Goal: Task Accomplishment & Management: Manage account settings

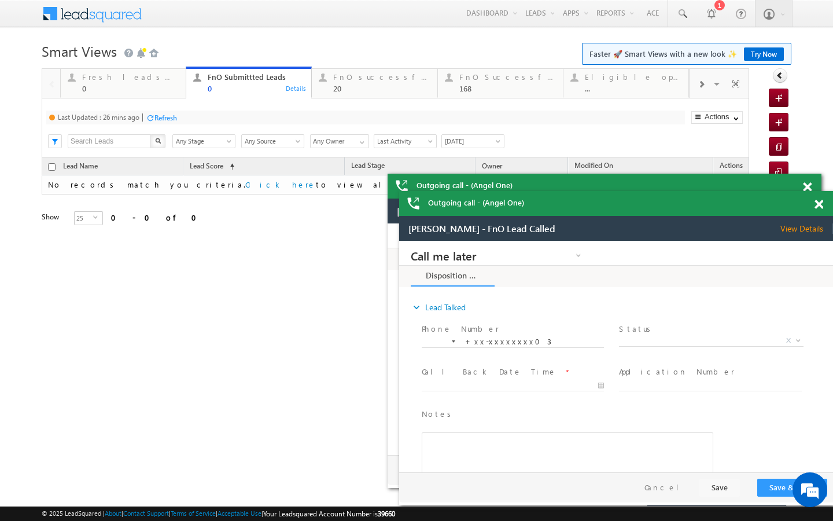
click at [171, 124] on div "Last Updated : 26 mins ago Refresh Refreshing..." at bounding box center [365, 117] width 639 height 14
click at [171, 120] on div "Refresh" at bounding box center [165, 117] width 23 height 9
click at [348, 91] on div "20" at bounding box center [381, 88] width 97 height 9
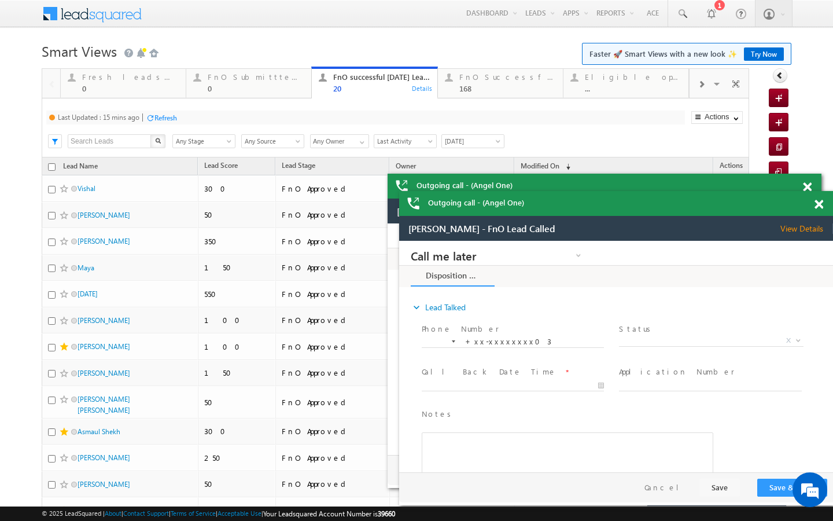
click at [157, 119] on div "Refresh" at bounding box center [165, 117] width 23 height 9
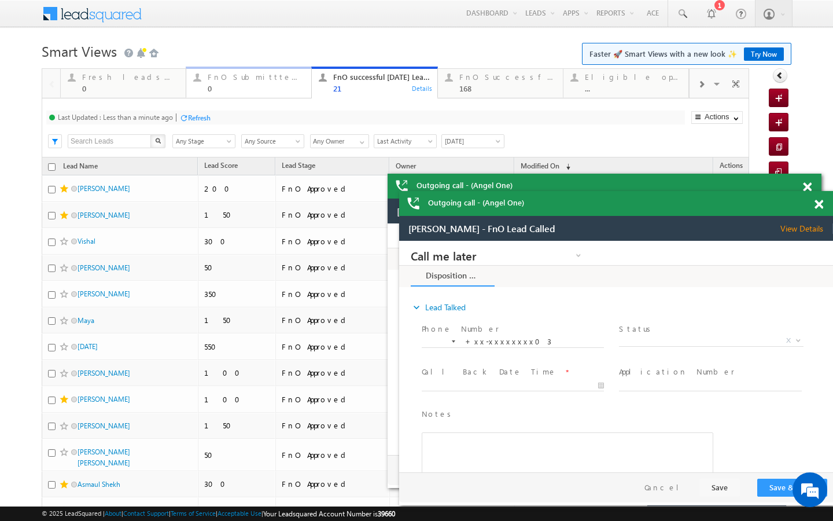
drag, startPoint x: 230, startPoint y: 88, endPoint x: 230, endPoint y: 98, distance: 10.4
click at [230, 88] on div "0" at bounding box center [256, 88] width 97 height 9
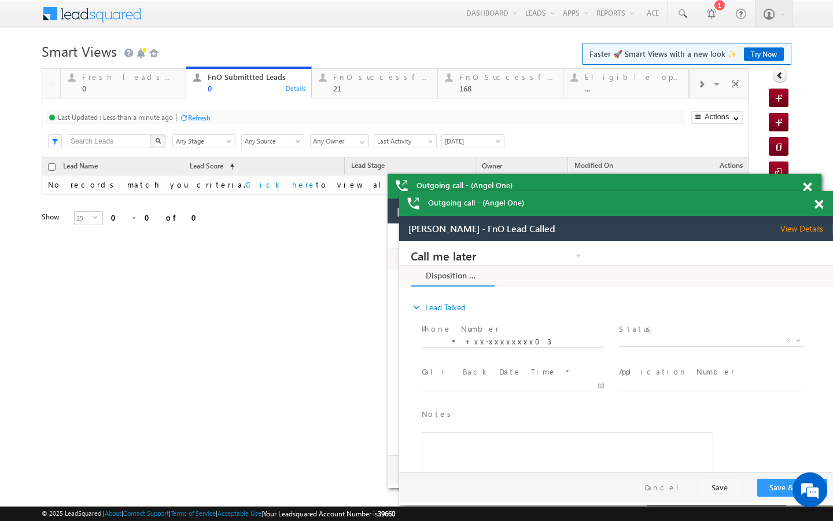
click at [230, 98] on div "Last Updated : Less than a minute ago Refresh Refreshing... Search X Lead Stage…" at bounding box center [395, 127] width 707 height 59
click at [199, 117] on div "Refresh" at bounding box center [199, 117] width 23 height 9
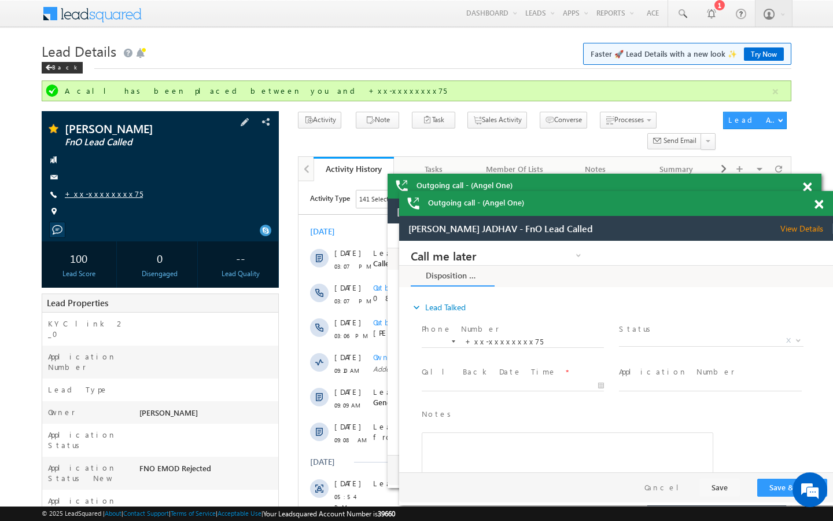
click at [109, 198] on link "+xx-xxxxxxxx75" at bounding box center [104, 194] width 78 height 10
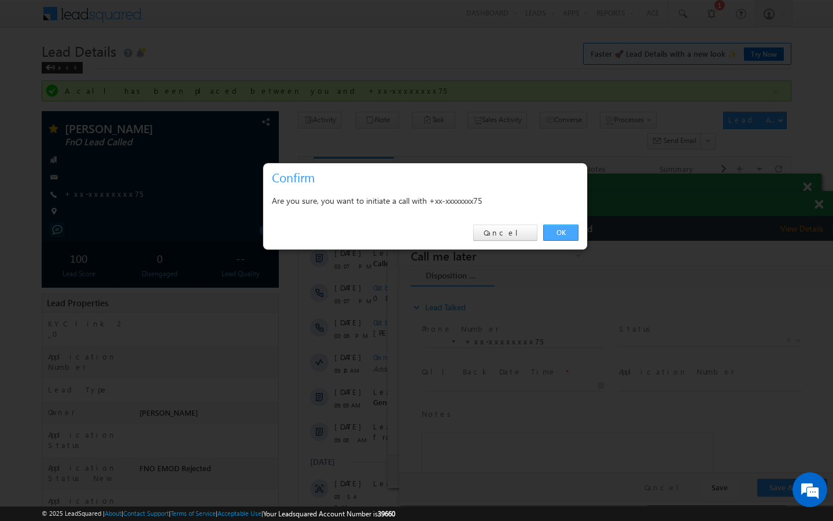
click at [567, 238] on link "OK" at bounding box center [560, 232] width 35 height 16
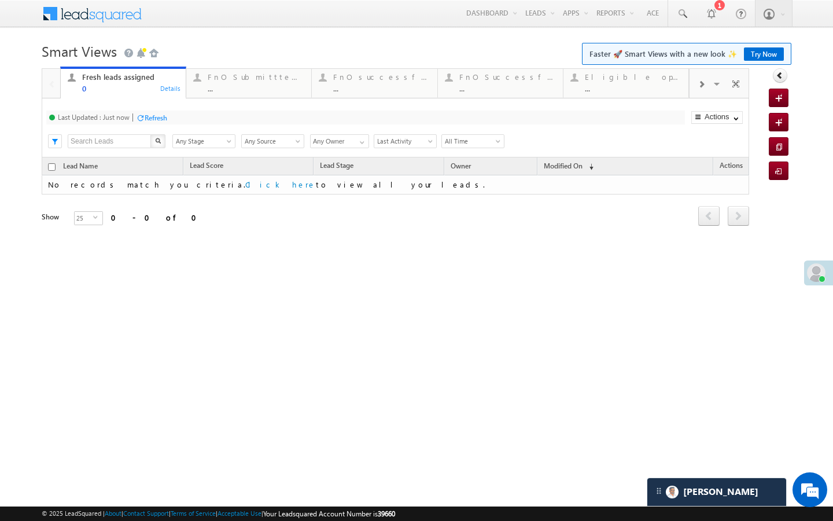
click at [699, 91] on div at bounding box center [700, 84] width 23 height 26
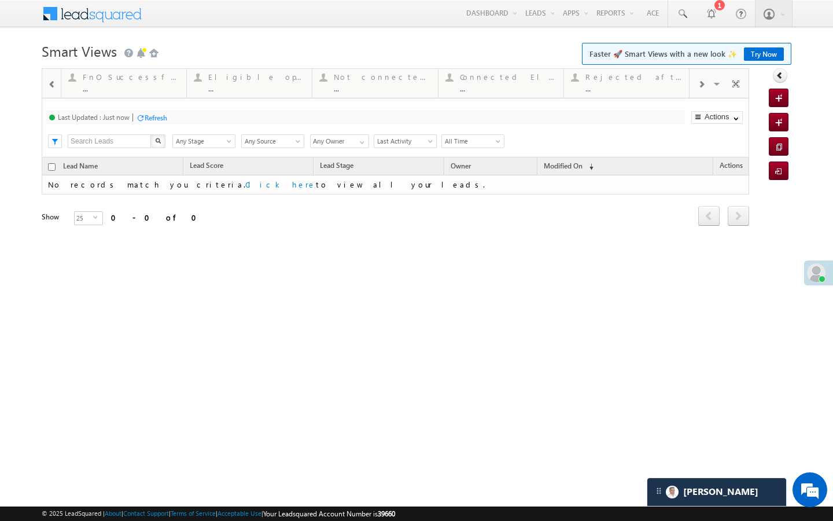
click at [301, 260] on div "Smart Views Getting Started Faster 🚀 Smart Views with a new look ✨ Try Now Quic…" at bounding box center [417, 183] width 750 height 289
click at [698, 94] on div at bounding box center [700, 84] width 23 height 26
click at [698, 94] on div "Visible Tabs Fresh leads assigned Default FnO Submittted Leads Default FnO succ…" at bounding box center [719, 83] width 60 height 28
click at [661, 97] on link "Today's rejected leads ... Details" at bounding box center [627, 82] width 126 height 31
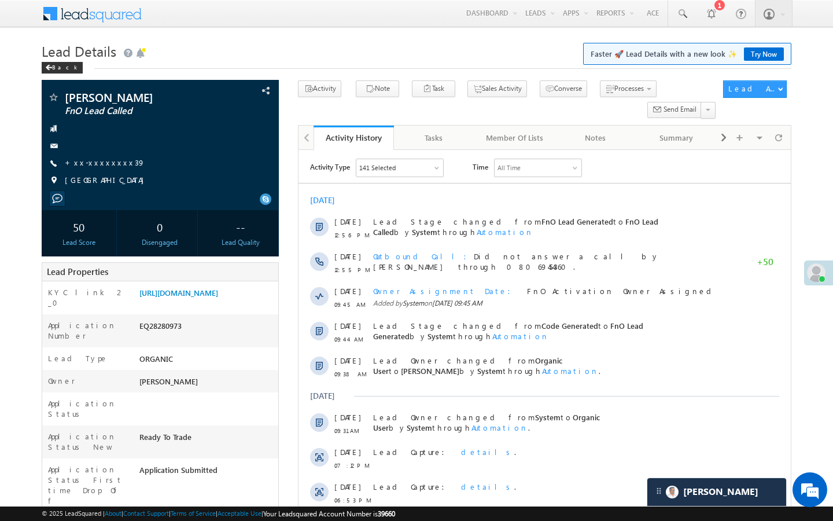
scroll to position [4747, 0]
click at [94, 158] on link "+xx-xxxxxxxx39" at bounding box center [105, 162] width 80 height 10
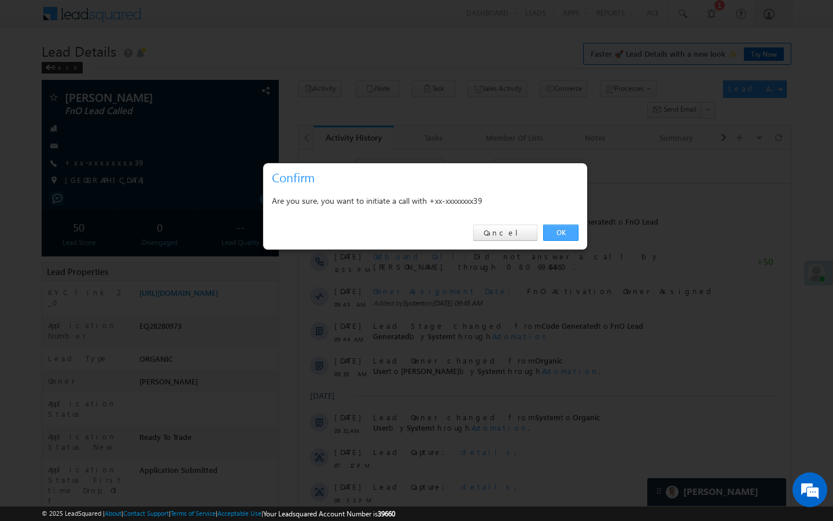
drag, startPoint x: 571, startPoint y: 231, endPoint x: 244, endPoint y: 9, distance: 396.1
click at [571, 231] on link "OK" at bounding box center [560, 232] width 35 height 16
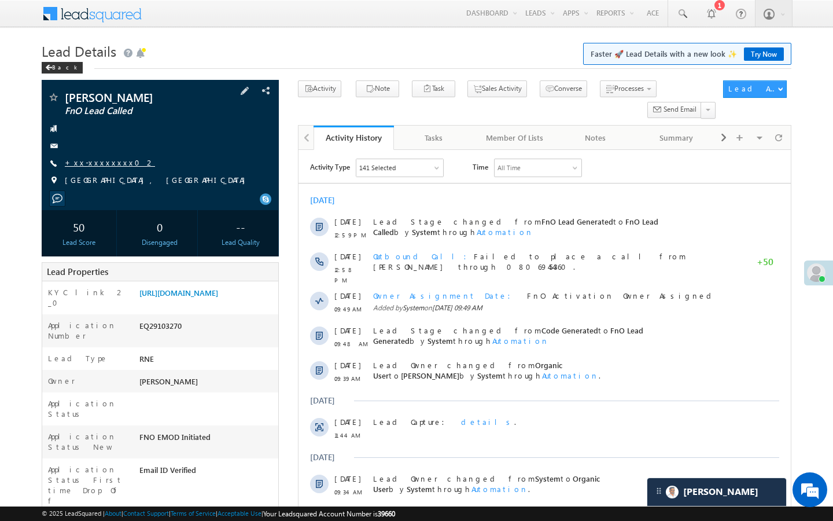
scroll to position [4747, 0]
click at [107, 165] on link "+xx-xxxxxxxx02" at bounding box center [110, 162] width 90 height 10
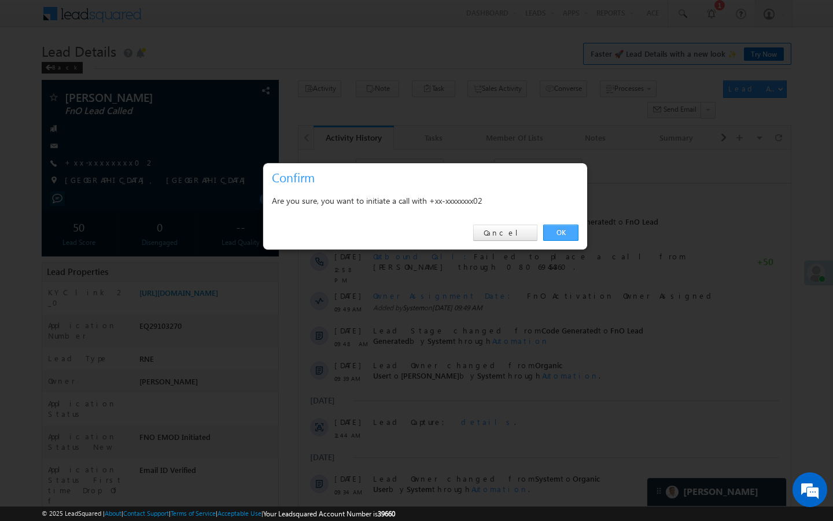
click at [564, 228] on link "OK" at bounding box center [560, 232] width 35 height 16
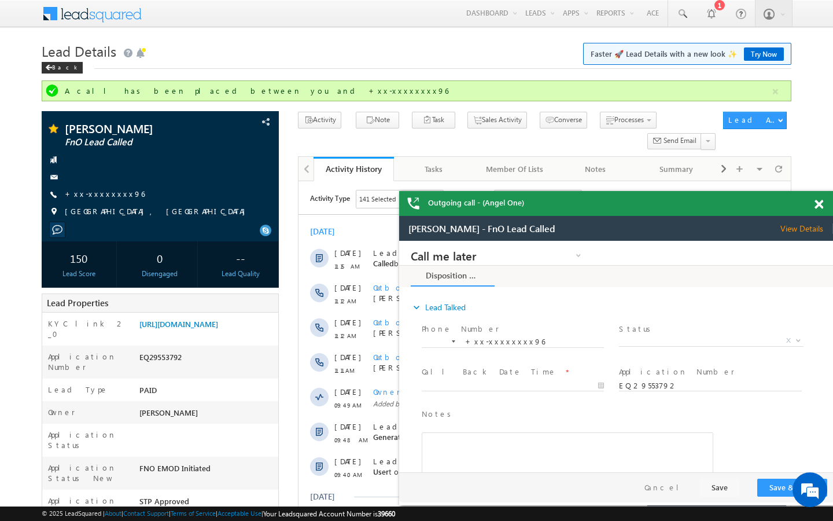
scroll to position [4747, 0]
click at [326, 204] on span "Activity Type" at bounding box center [330, 198] width 40 height 17
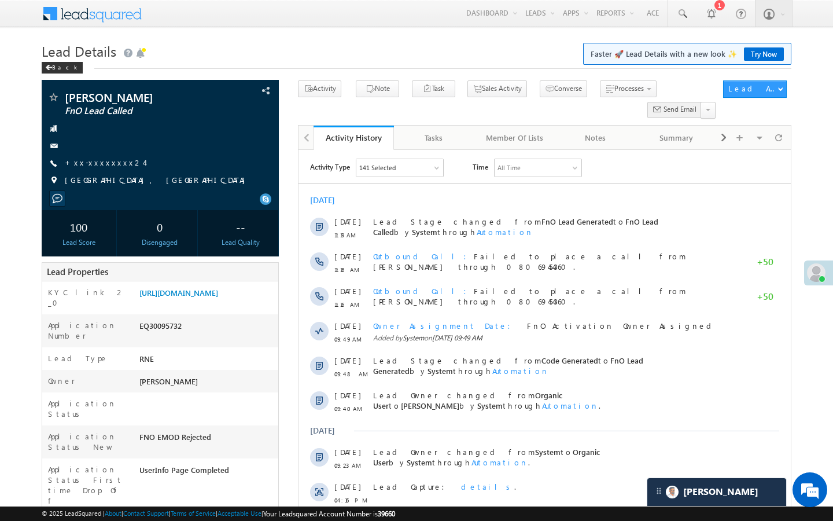
scroll to position [4747, 0]
click at [765, 162] on div "Activity Type 141 Selected Select All Sales Activities 1 Sales Activity Email A…" at bounding box center [550, 167] width 481 height 19
click at [810, 124] on body "Menu Tanya Sharma Tanya .shar ma@an gelbr oking .com" at bounding box center [416, 490] width 833 height 980
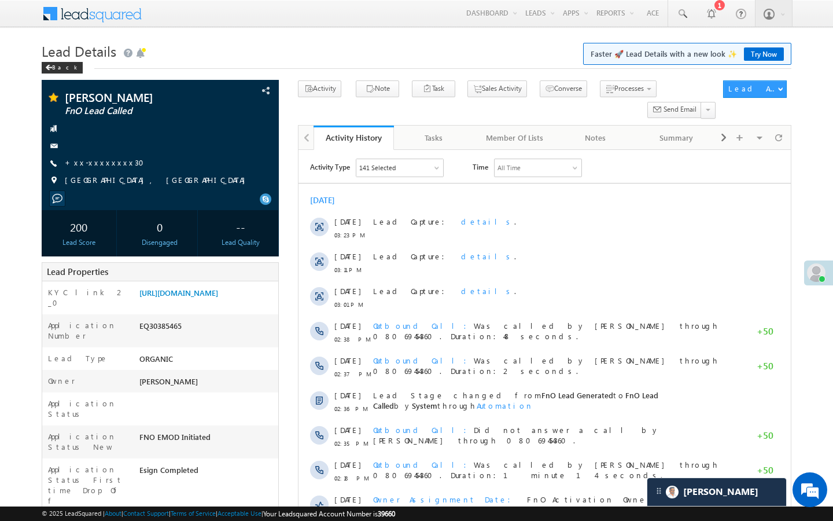
click at [614, 197] on div "[DATE]" at bounding box center [544, 200] width 492 height 10
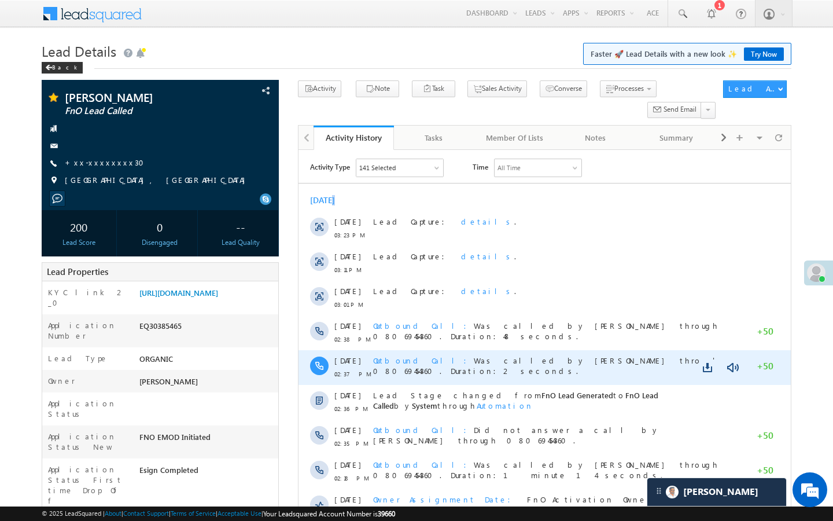
drag, startPoint x: 614, startPoint y: 197, endPoint x: 640, endPoint y: 368, distance: 173.2
click at [614, 206] on div "[DATE] [DATE] 03:23 PM Lead Capture: details . [DATE] 03:11 PM Lead Capture: de…" at bounding box center [544, 373] width 492 height 369
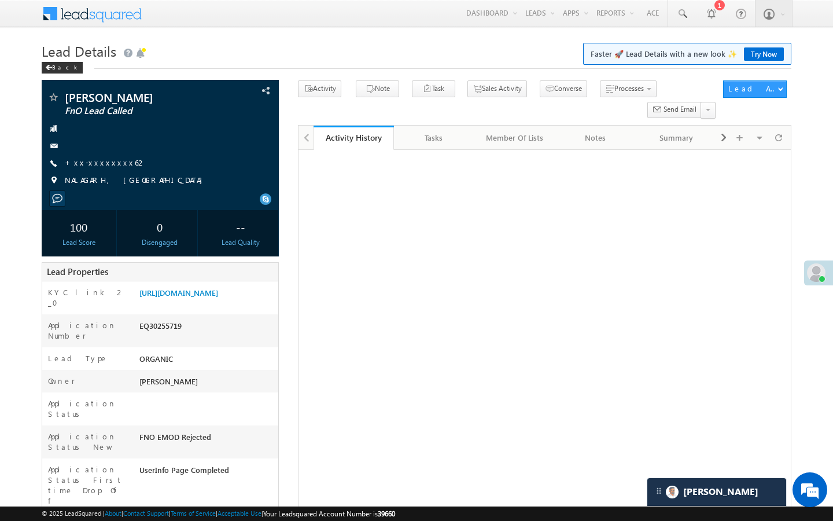
click at [98, 164] on link "+xx-xxxxxxxx62" at bounding box center [106, 162] width 82 height 10
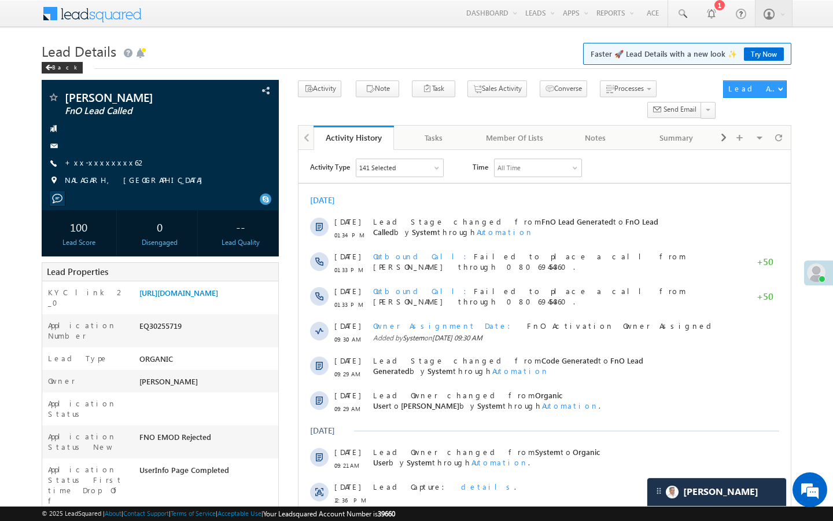
scroll to position [4747, 0]
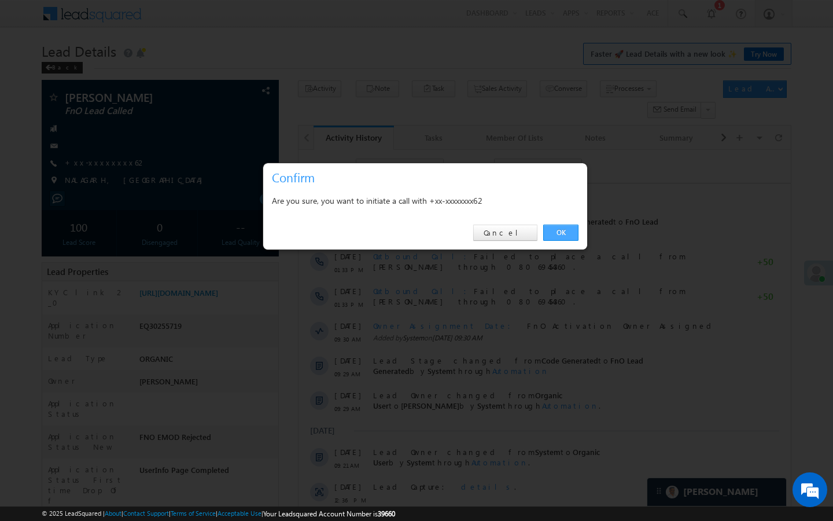
click at [562, 229] on link "OK" at bounding box center [560, 232] width 35 height 16
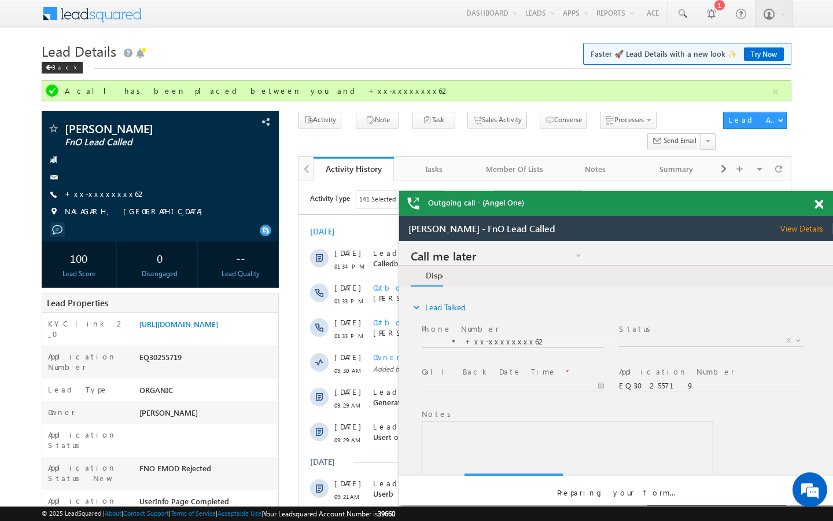
scroll to position [0, 0]
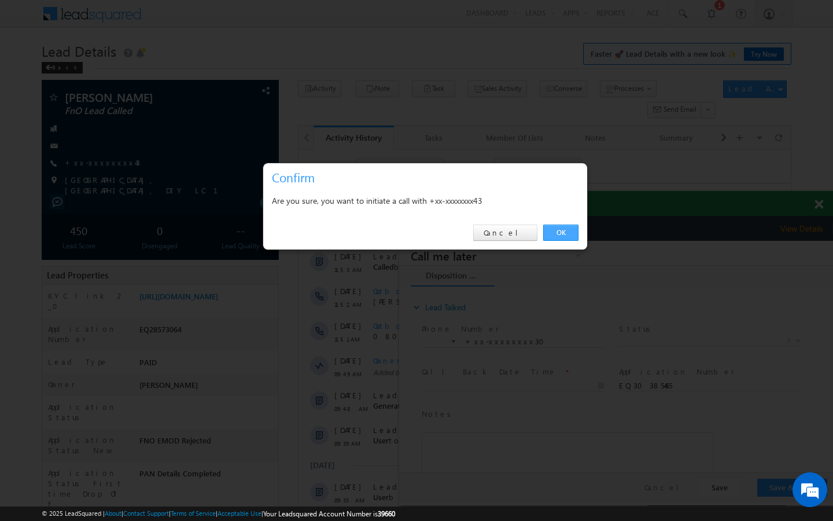
click at [569, 230] on link "OK" at bounding box center [560, 232] width 35 height 16
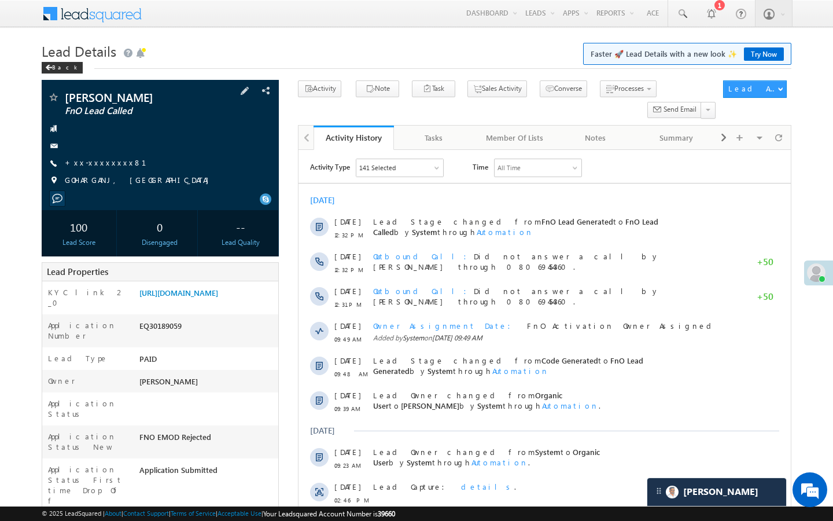
scroll to position [4747, 0]
click at [95, 156] on div "Ritik Barskar FnO Lead Called +xx-xxxxxxxx81" at bounding box center [160, 141] width 226 height 101
click at [95, 159] on link "+xx-xxxxxxxx81" at bounding box center [112, 162] width 95 height 10
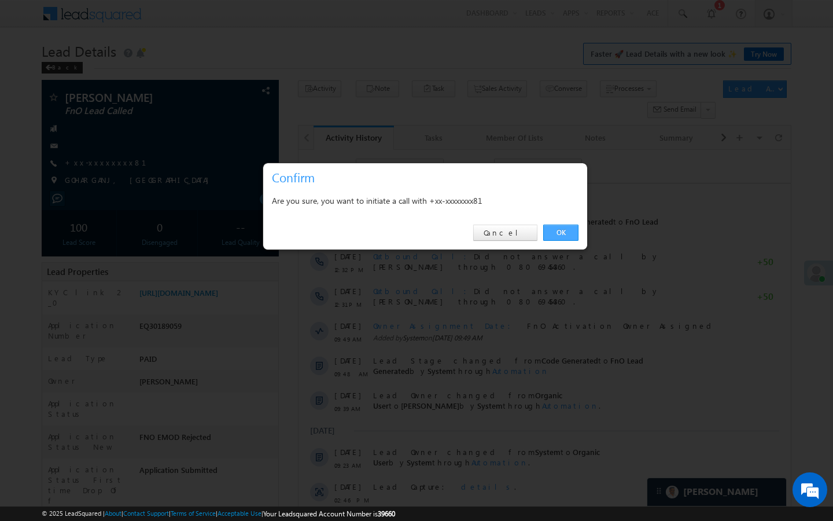
click at [561, 233] on link "OK" at bounding box center [560, 232] width 35 height 16
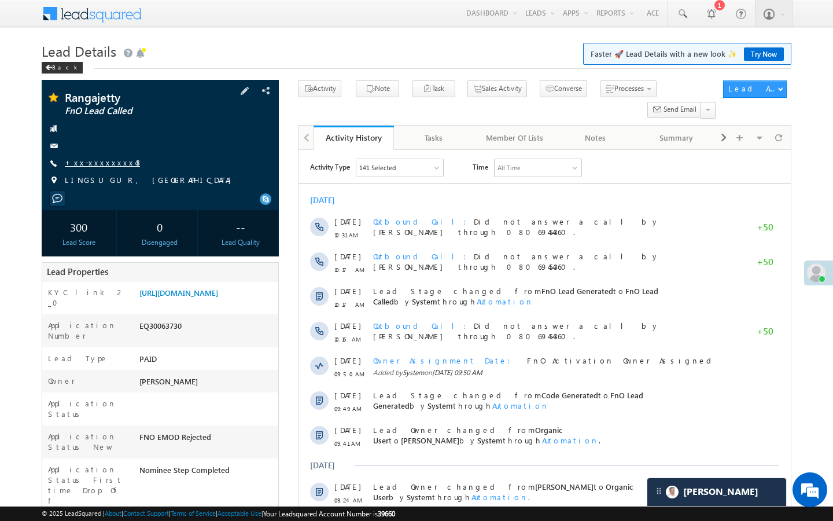
click at [106, 160] on link "+xx-xxxxxxxx43" at bounding box center [102, 162] width 75 height 10
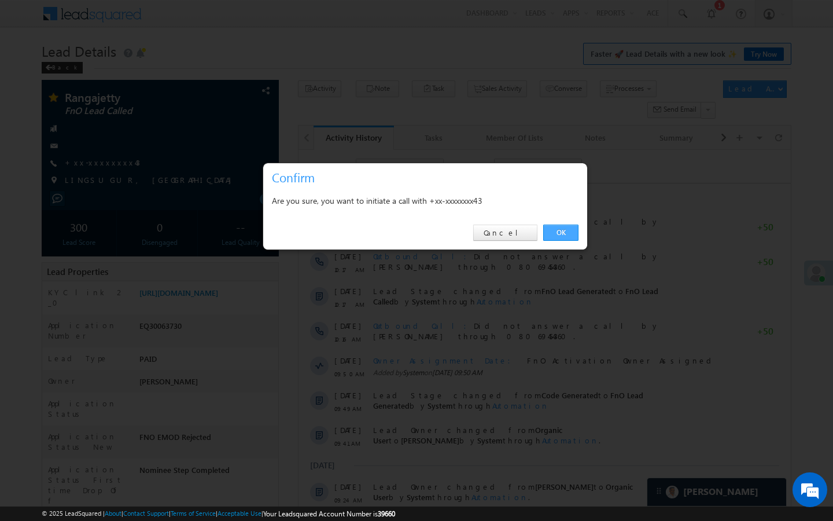
click at [570, 234] on link "OK" at bounding box center [560, 232] width 35 height 16
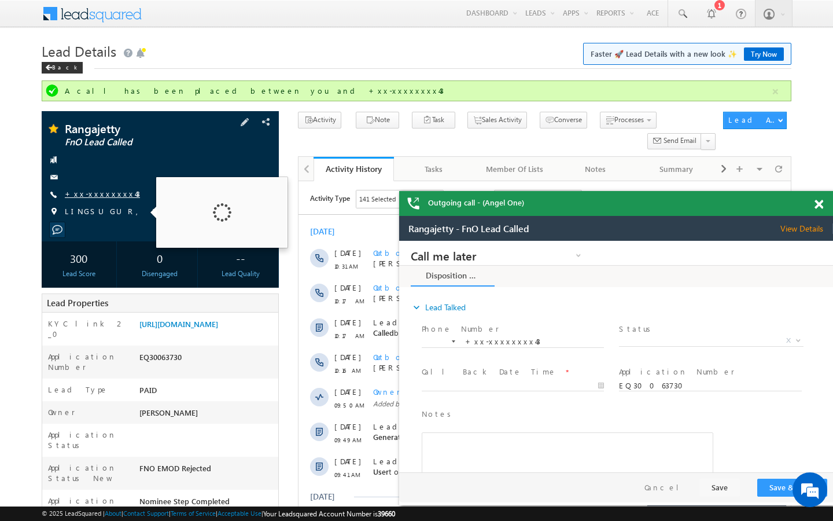
click at [92, 198] on link "+xx-xxxxxxxx43" at bounding box center [102, 194] width 75 height 10
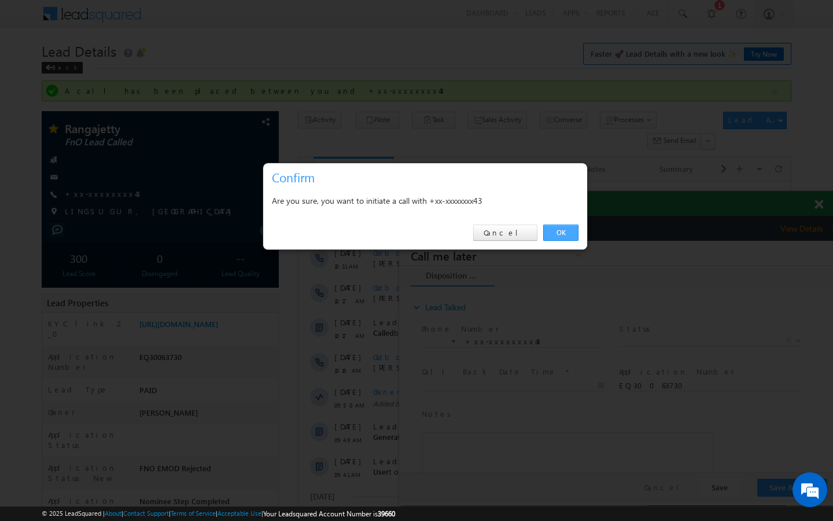
click at [562, 235] on link "OK" at bounding box center [560, 232] width 35 height 16
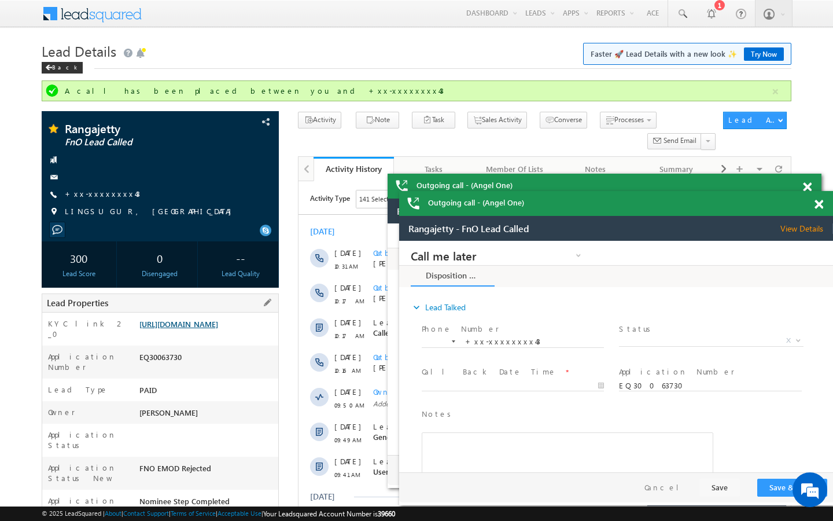
click at [215, 329] on link "https://angelbroking1-pk3em7sa.customui-test.leadsquared.com?leadId=75b7d266-3d…" at bounding box center [178, 324] width 79 height 10
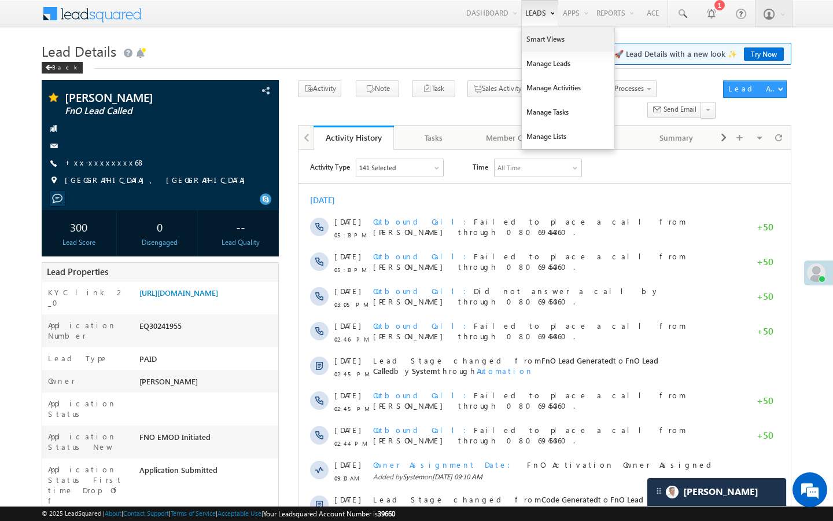
click at [538, 42] on link "Smart Views" at bounding box center [568, 39] width 93 height 24
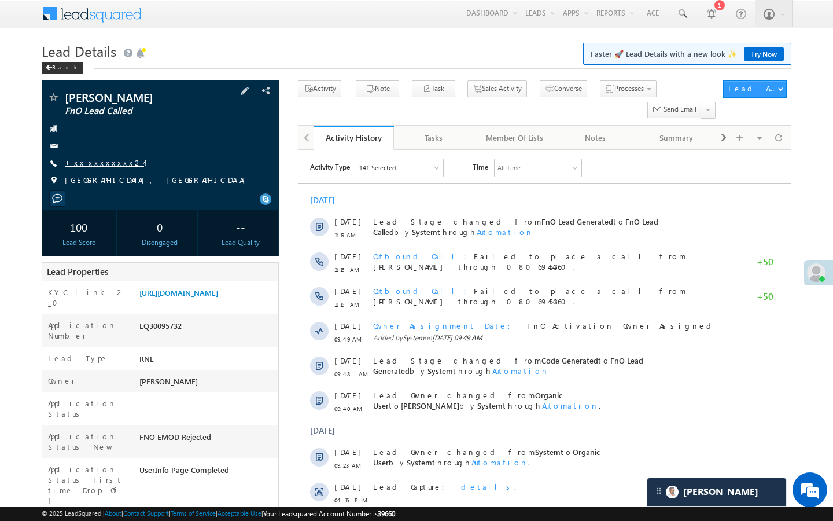
click at [102, 159] on link "+xx-xxxxxxxx24" at bounding box center [104, 162] width 79 height 10
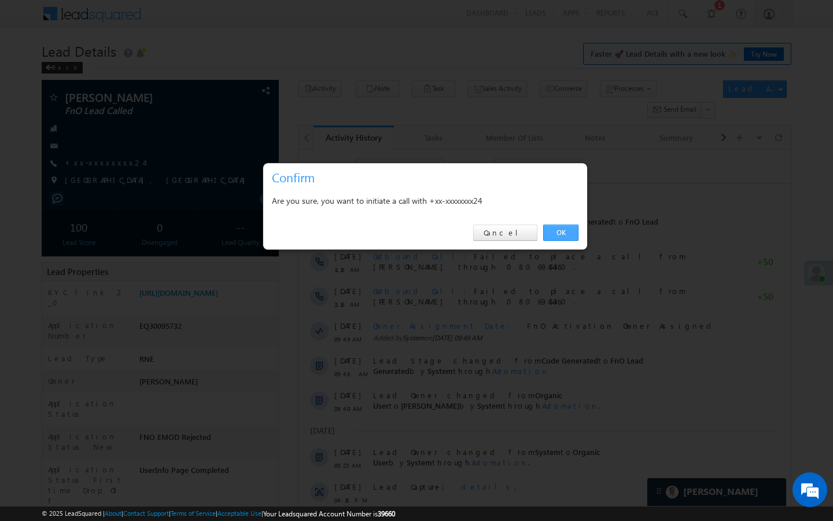
click at [563, 237] on link "OK" at bounding box center [560, 232] width 35 height 16
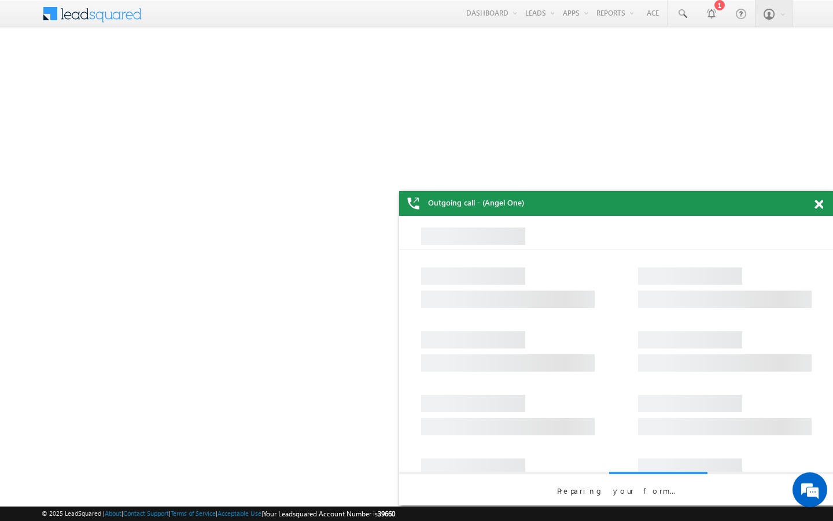
click at [818, 200] on span at bounding box center [818, 205] width 9 height 10
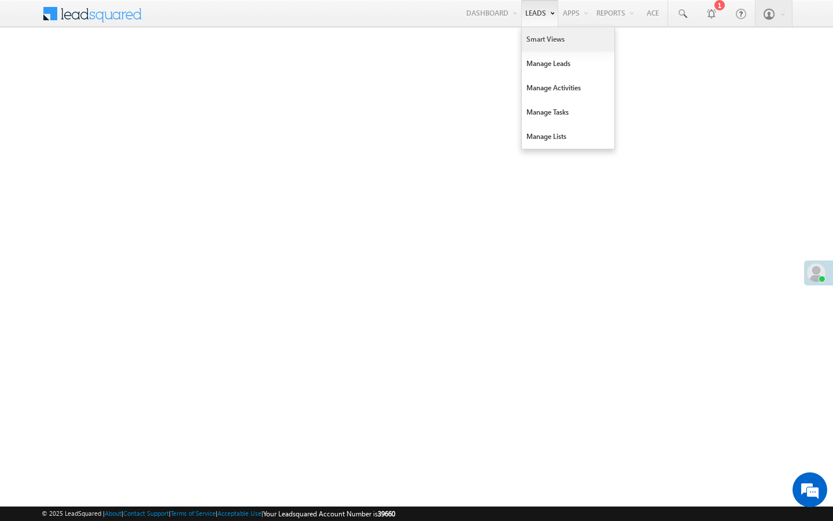
click at [527, 42] on link "Smart Views" at bounding box center [568, 39] width 93 height 24
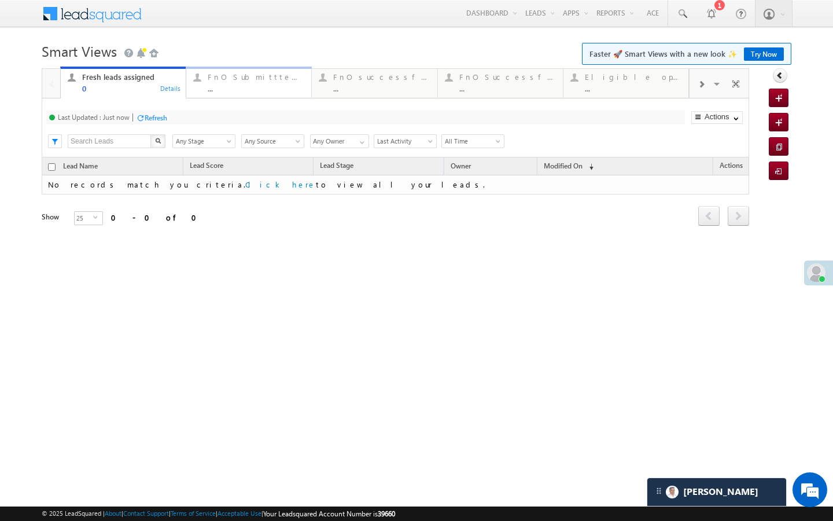
click at [300, 90] on div "..." at bounding box center [256, 88] width 97 height 9
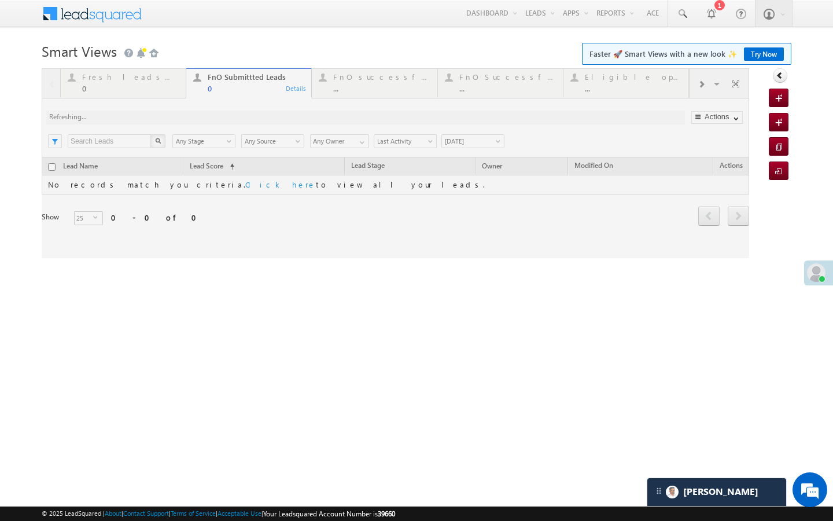
click at [375, 94] on div at bounding box center [395, 163] width 707 height 190
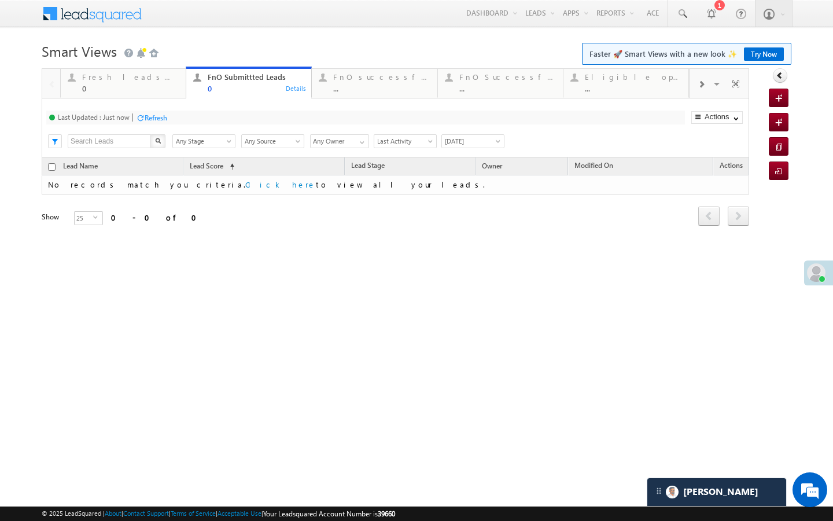
click at [375, 94] on link "FnO successful today Leads ... Details" at bounding box center [374, 83] width 126 height 29
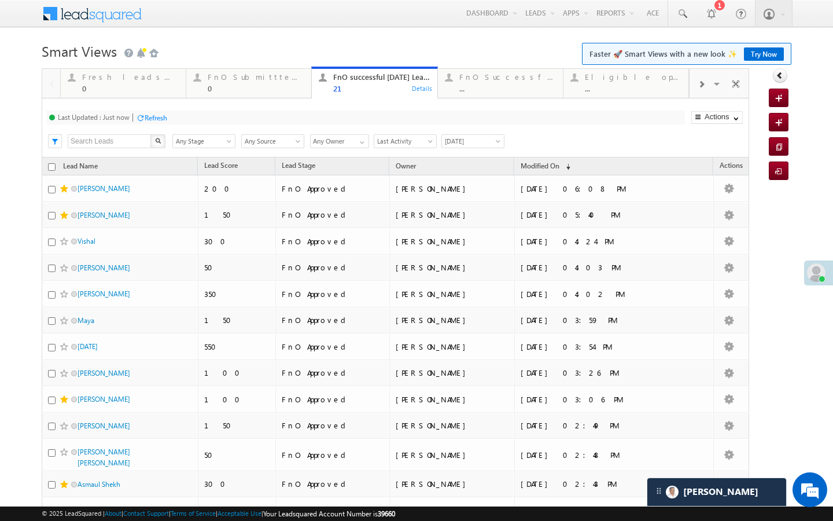
click at [480, 99] on div "Last Updated : Just now Refresh Refreshing... Search X Lead Stage Any Stage Any…" at bounding box center [395, 127] width 707 height 59
click at [481, 98] on link "FnO Successful MTD leads ... Details" at bounding box center [500, 82] width 126 height 31
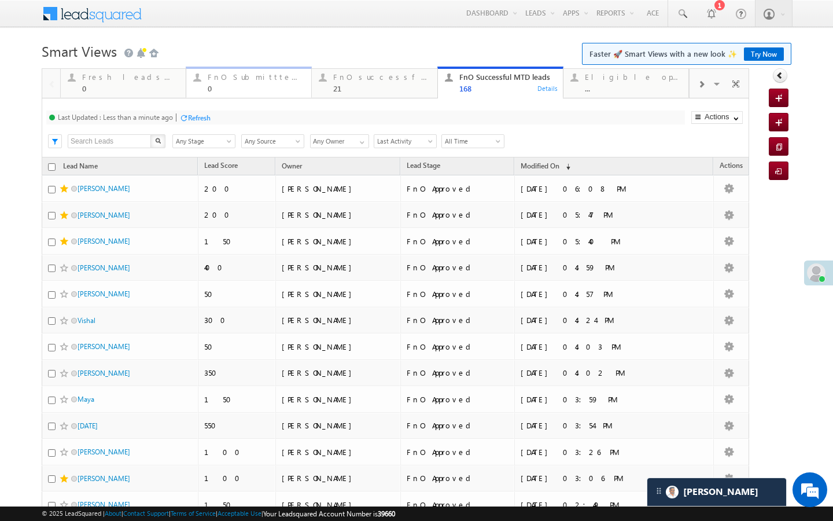
click at [283, 74] on div "FnO Submittted Leads" at bounding box center [256, 76] width 97 height 9
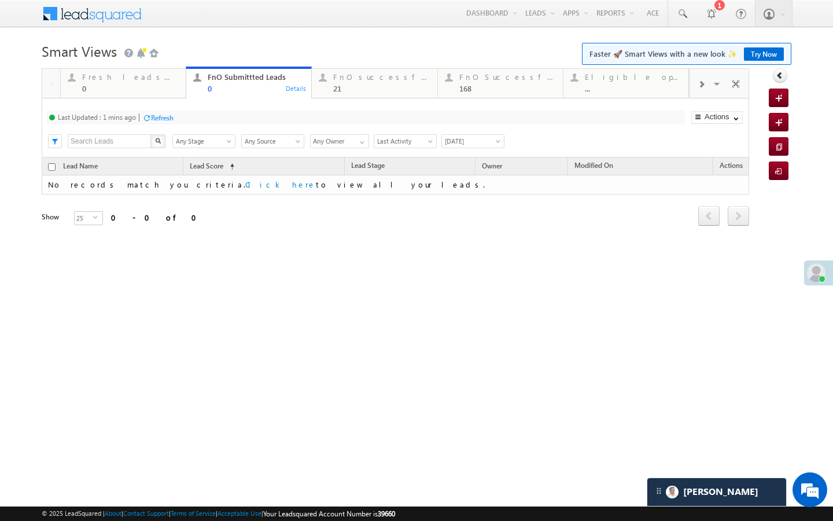
click at [184, 117] on div "Last Updated : 1 mins ago Refresh Refreshing..." at bounding box center [365, 117] width 639 height 14
click at [171, 118] on div "Refresh" at bounding box center [162, 117] width 23 height 9
click at [338, 86] on div "21" at bounding box center [381, 88] width 97 height 9
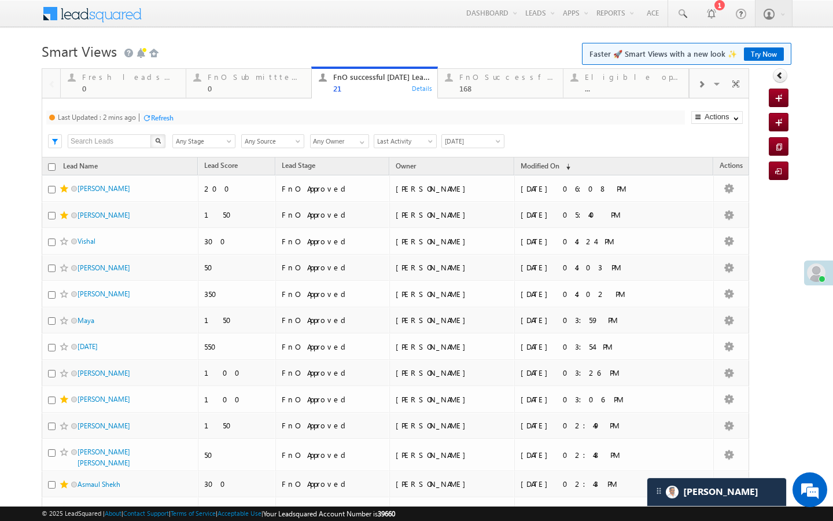
click at [174, 116] on div "Refresh" at bounding box center [162, 117] width 23 height 9
drag, startPoint x: 226, startPoint y: 93, endPoint x: 201, endPoint y: 112, distance: 32.2
click at [226, 93] on link "FnO Submittted Leads 0 Details" at bounding box center [249, 82] width 126 height 31
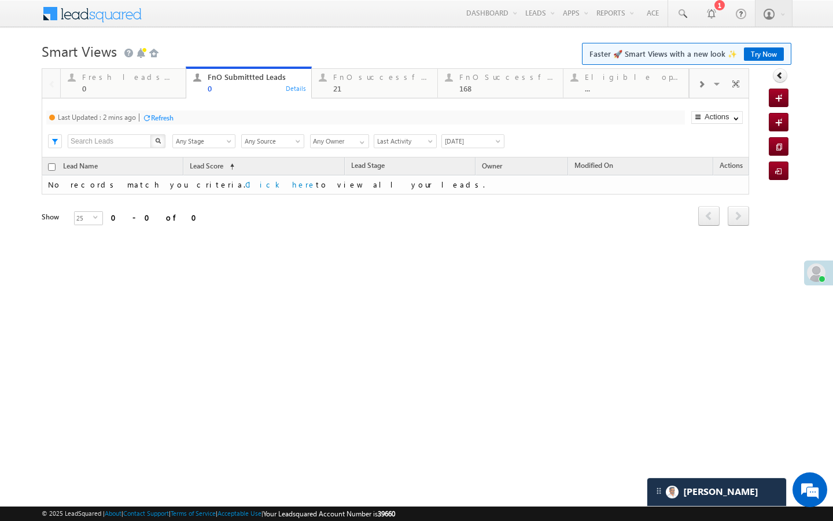
click at [178, 115] on div "Last Updated : 2 mins ago Refresh Refreshing..." at bounding box center [365, 117] width 639 height 14
click at [167, 117] on div "Refresh" at bounding box center [162, 117] width 23 height 9
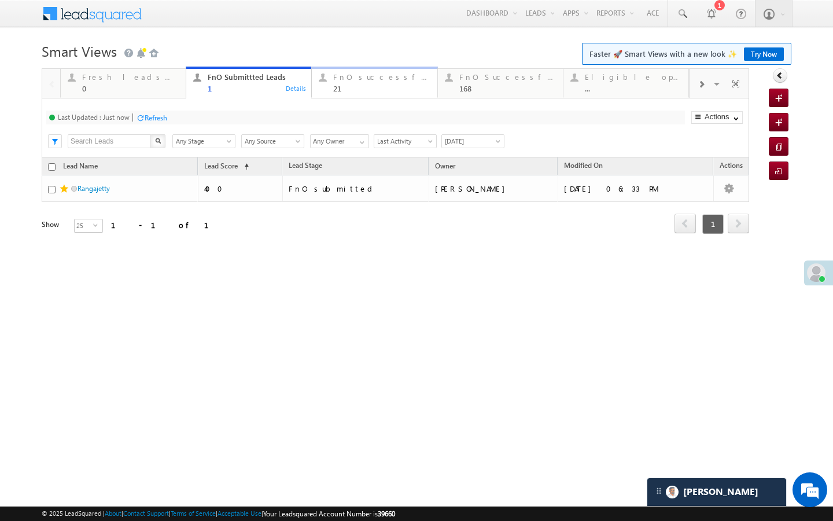
click at [361, 88] on div "21" at bounding box center [381, 88] width 97 height 9
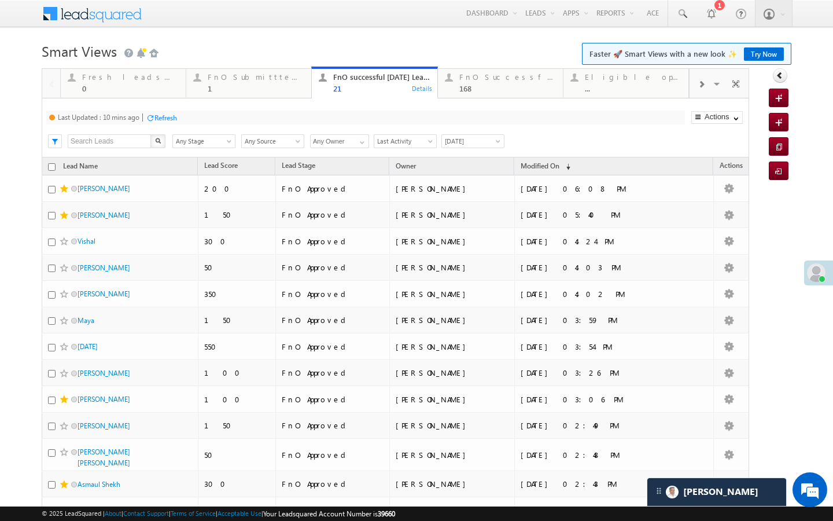
click at [171, 119] on div "Refresh" at bounding box center [165, 117] width 23 height 9
click at [258, 88] on div "1" at bounding box center [256, 88] width 97 height 9
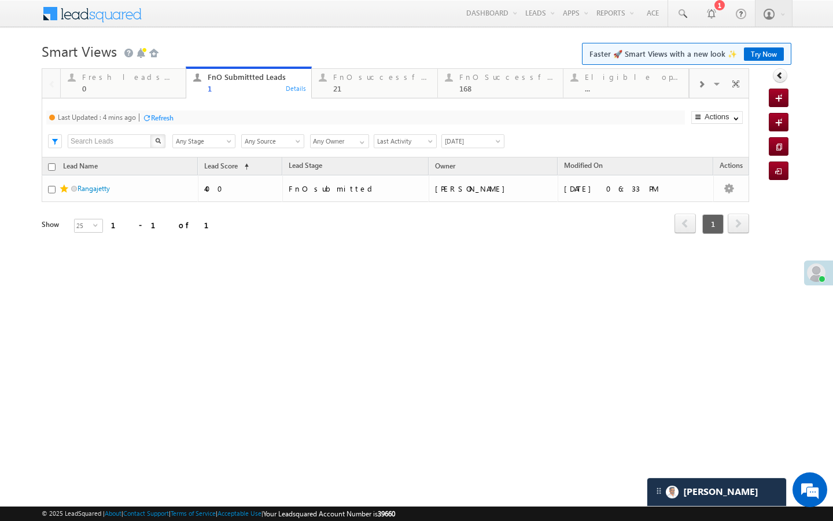
click at [165, 121] on div "Refresh" at bounding box center [162, 117] width 23 height 9
click at [359, 93] on link "FnO successful today Leads 21 Details" at bounding box center [374, 82] width 126 height 31
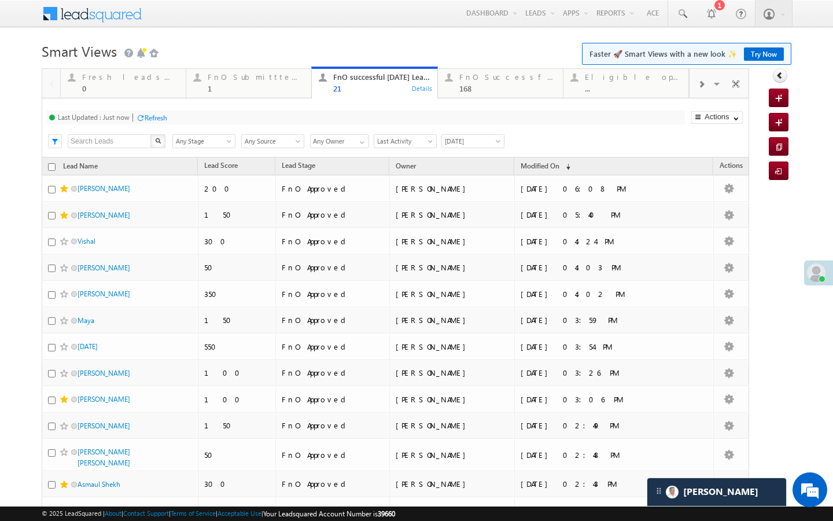
click at [160, 122] on div "Refresh" at bounding box center [151, 117] width 31 height 11
click at [270, 90] on div "1" at bounding box center [256, 88] width 97 height 9
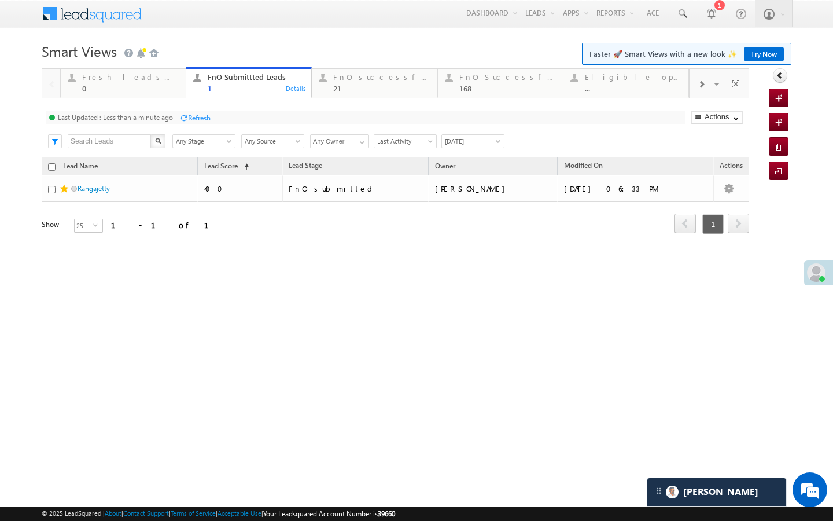
click at [195, 115] on div "Refresh" at bounding box center [199, 117] width 23 height 9
drag, startPoint x: 338, startPoint y: 81, endPoint x: 226, endPoint y: 110, distance: 116.0
click at [338, 81] on div "FnO successful today Leads" at bounding box center [381, 76] width 97 height 9
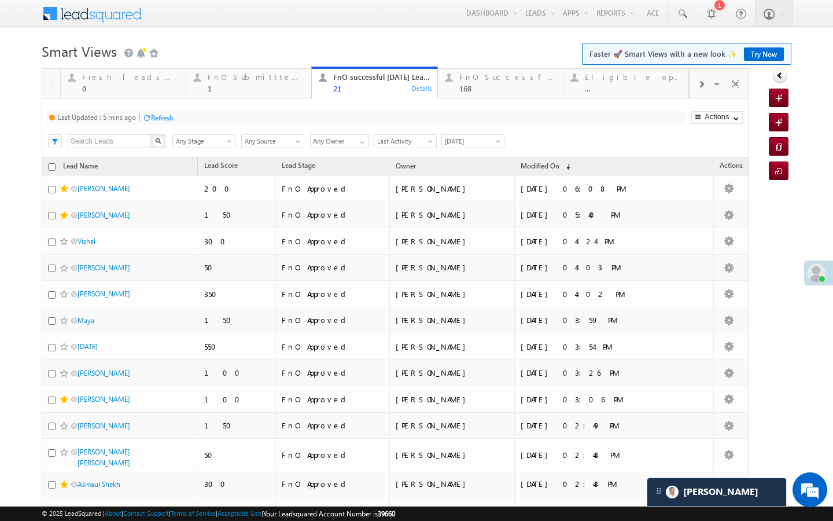
click at [168, 115] on div "Refresh" at bounding box center [162, 117] width 23 height 9
click at [279, 88] on div "1" at bounding box center [256, 88] width 97 height 9
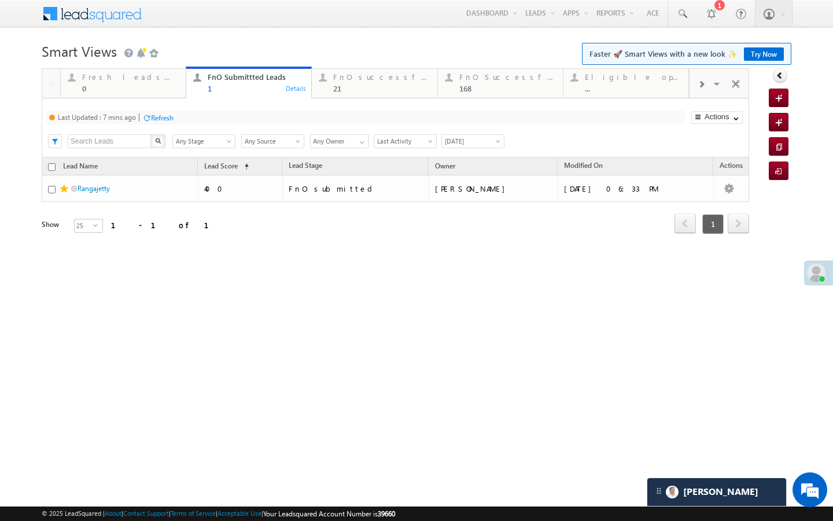
click at [171, 117] on div "Refresh" at bounding box center [162, 117] width 23 height 9
drag, startPoint x: 355, startPoint y: 97, endPoint x: 326, endPoint y: 105, distance: 29.3
click at [355, 97] on link "FnO successful today Leads 21 Details" at bounding box center [374, 82] width 126 height 31
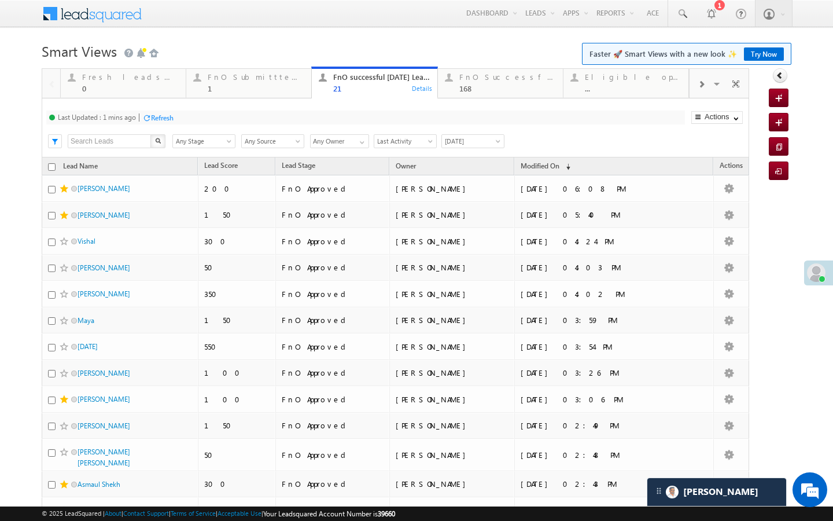
click at [163, 116] on div "Refresh" at bounding box center [162, 117] width 23 height 9
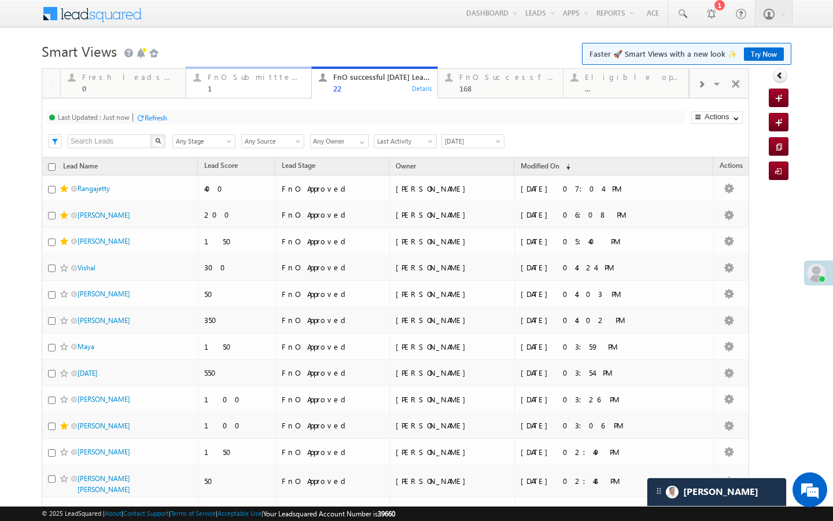
click at [261, 94] on link "FnO Submittted Leads 1 Details" at bounding box center [249, 82] width 126 height 31
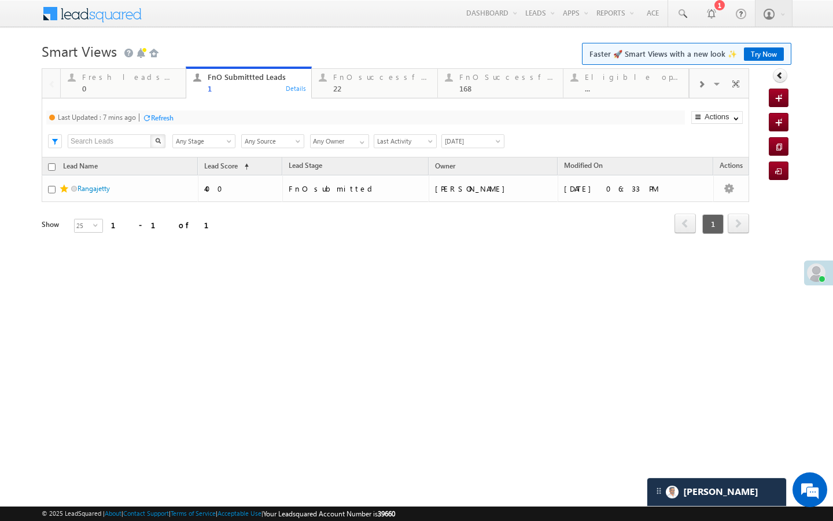
click at [167, 121] on div "Refresh" at bounding box center [162, 117] width 23 height 9
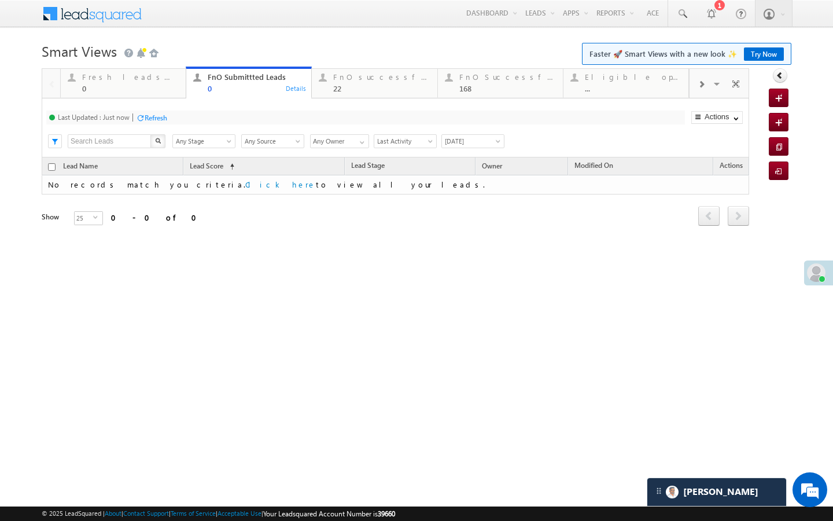
click at [349, 99] on div "Last Updated : Just now Refresh Refreshing... Search X Lead Stage Any Stage Any…" at bounding box center [395, 127] width 707 height 59
click at [349, 93] on link "FnO successful today Leads 22 Details" at bounding box center [374, 82] width 126 height 31
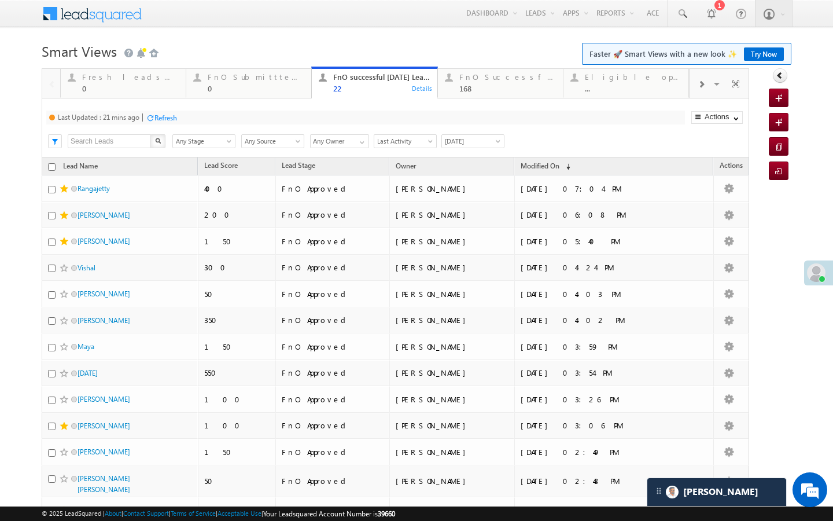
click at [153, 117] on div at bounding box center [150, 117] width 9 height 9
click at [696, 83] on div at bounding box center [700, 84] width 23 height 26
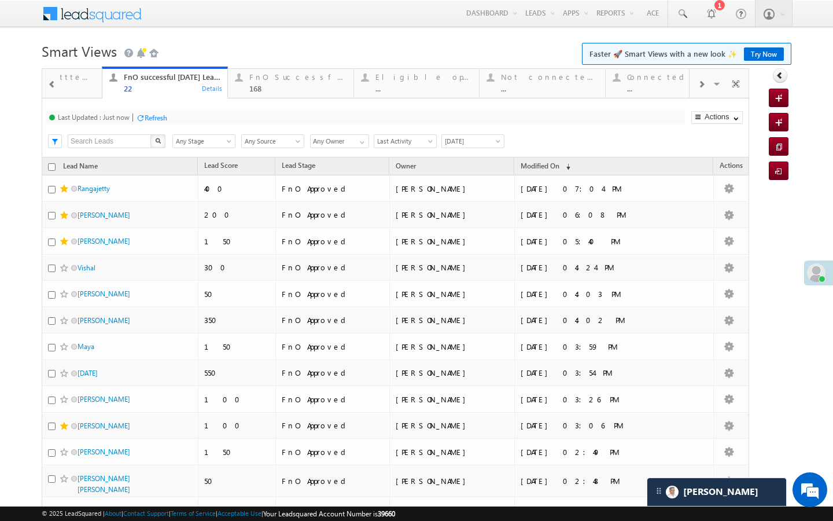
click at [696, 83] on div at bounding box center [700, 84] width 23 height 26
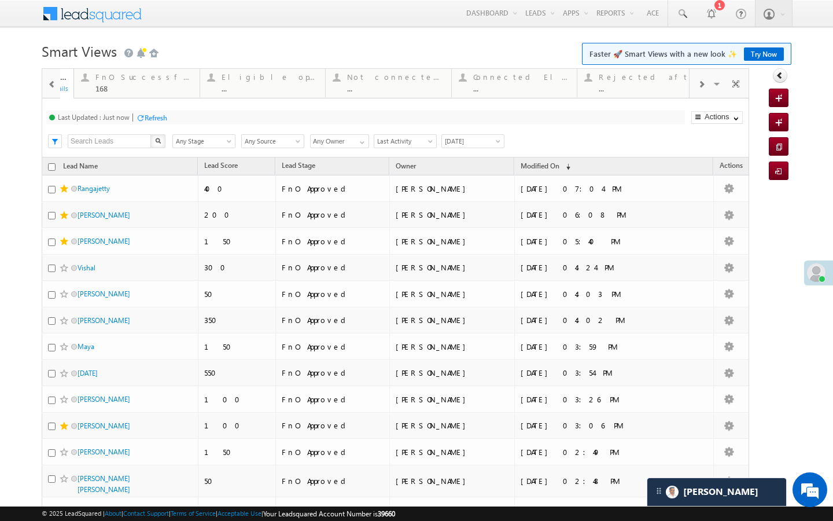
click at [696, 83] on div at bounding box center [700, 84] width 23 height 26
click at [696, 83] on div "Visible Tabs Fresh leads assigned Default FnO Submittted Leads Default FnO succ…" at bounding box center [719, 83] width 60 height 28
click at [654, 86] on div "..." at bounding box center [634, 88] width 96 height 9
